Goal: Transaction & Acquisition: Download file/media

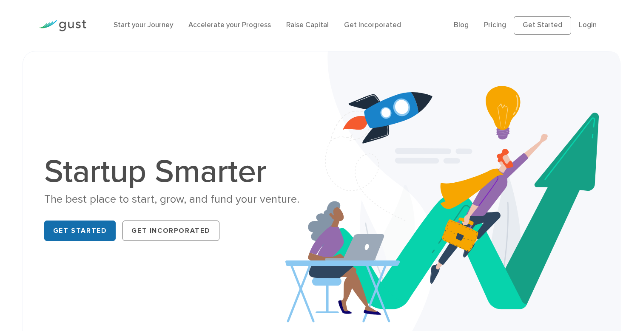
click at [81, 237] on link "Get Started" at bounding box center [80, 231] width 72 height 20
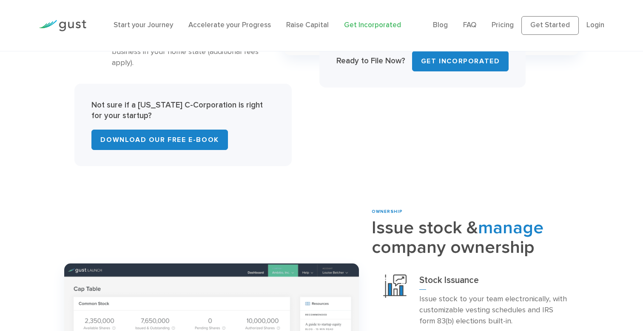
scroll to position [631, 0]
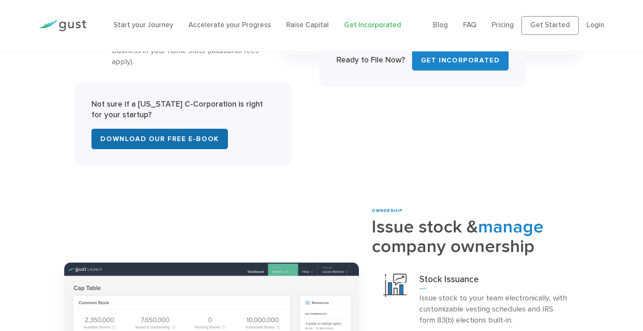
click at [196, 129] on link "Download Our Free E-Book" at bounding box center [159, 139] width 136 height 20
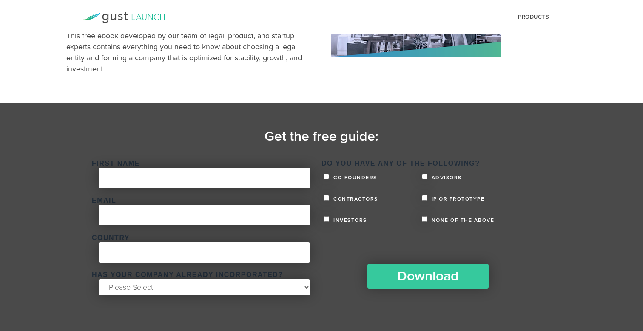
scroll to position [104, 0]
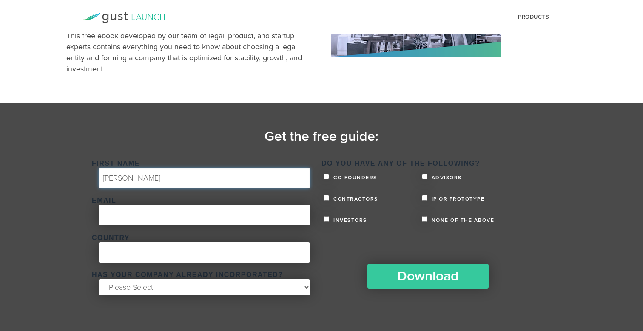
type input "[PERSON_NAME]"
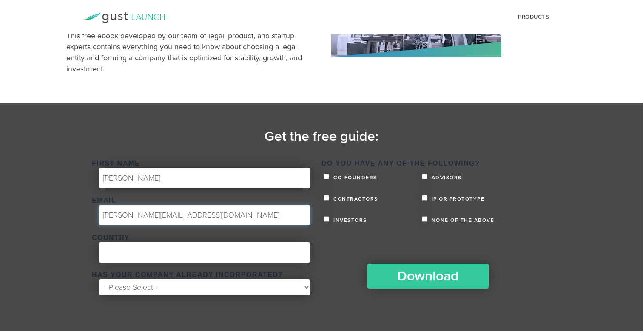
type input "[PERSON_NAME][EMAIL_ADDRESS][DOMAIN_NAME]"
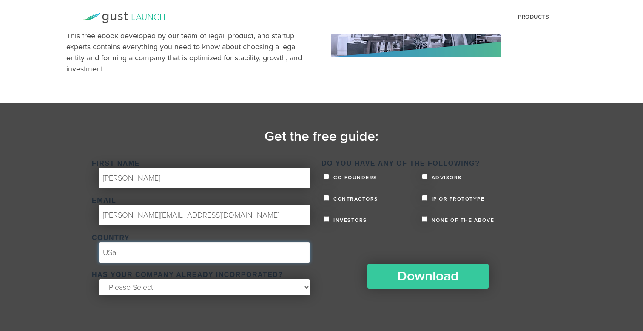
type input "USa"
select select "No"
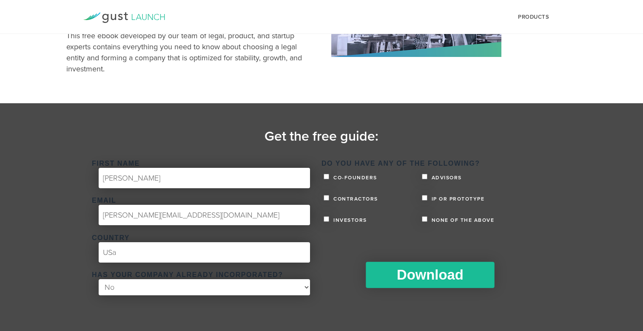
click at [433, 274] on input "Download" at bounding box center [430, 275] width 128 height 26
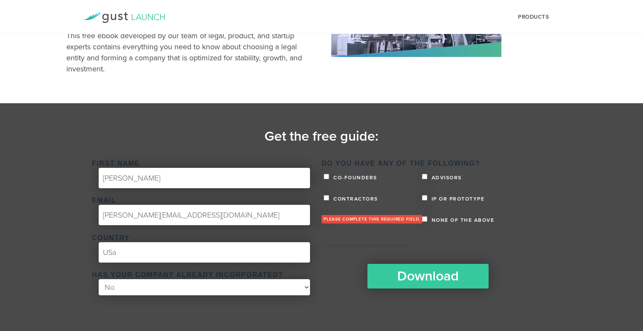
click at [323, 178] on ul "Co-founders Advisors Contractors IP or Prototype Investors None of the above" at bounding box center [433, 201] width 225 height 66
click at [324, 177] on input "Co-founders" at bounding box center [326, 177] width 6 height 6
checkbox input "true"
click at [325, 197] on input "Contractors" at bounding box center [326, 198] width 6 height 6
checkbox input "true"
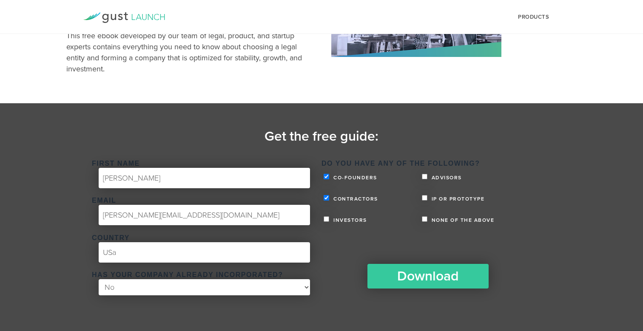
click at [424, 197] on input "IP or Prototype" at bounding box center [425, 198] width 6 height 6
checkbox input "true"
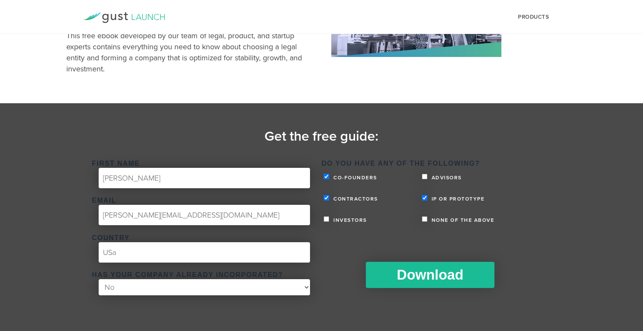
click at [406, 281] on input "Download" at bounding box center [430, 275] width 128 height 26
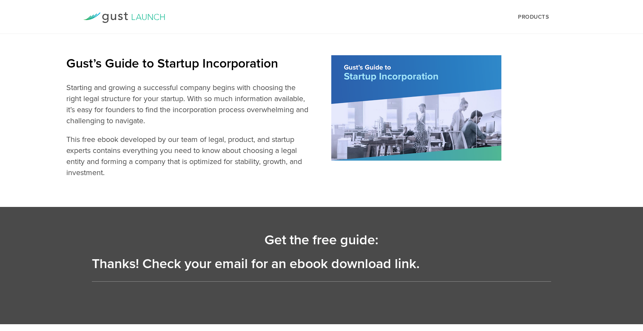
scroll to position [0, 0]
click at [265, 3] on div "products Start Logo START Best for founders who want to incorporate [DATE] and …" at bounding box center [321, 17] width 544 height 34
